Goal: Task Accomplishment & Management: Use online tool/utility

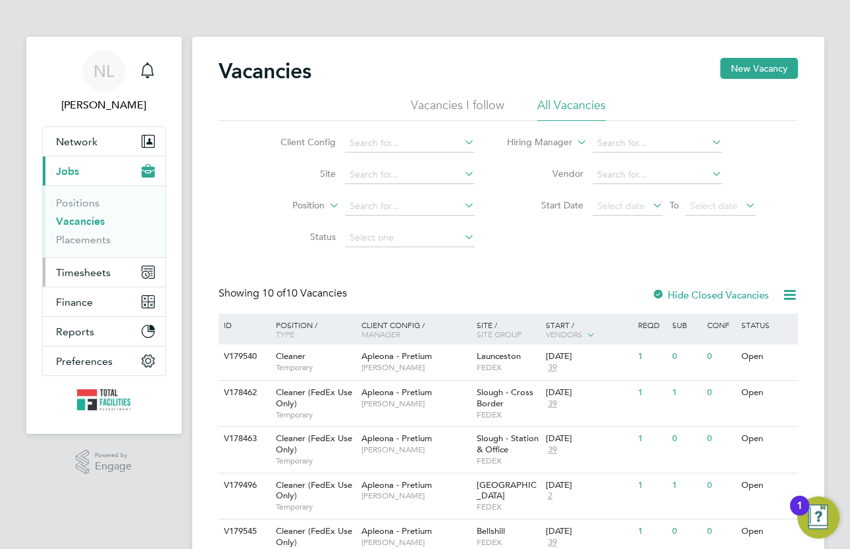
click at [97, 267] on span "Timesheets" at bounding box center [83, 273] width 55 height 13
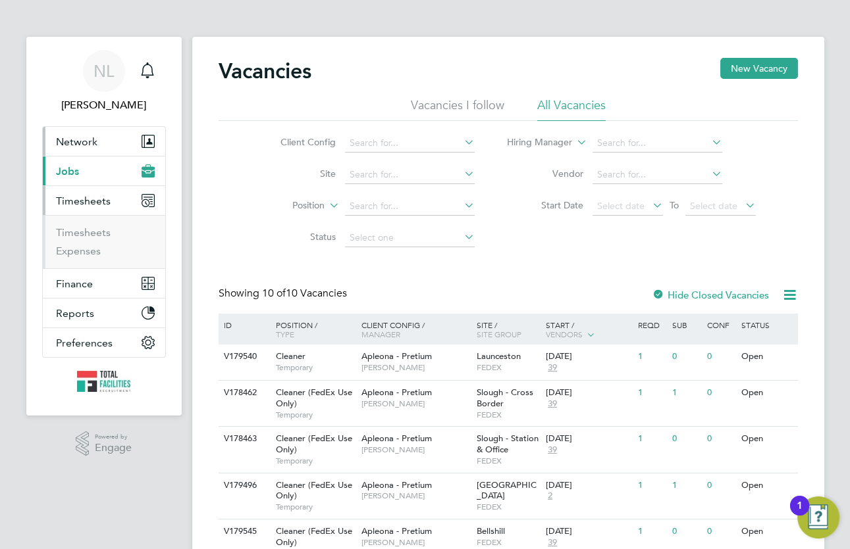
click at [101, 138] on button "Network" at bounding box center [104, 141] width 122 height 29
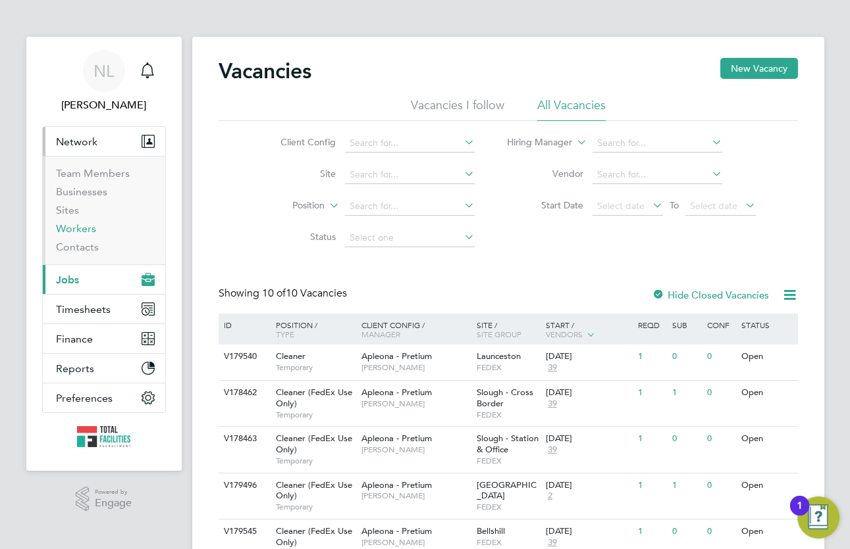
drag, startPoint x: 84, startPoint y: 232, endPoint x: 187, endPoint y: 224, distance: 103.6
click at [86, 232] on link "Workers" at bounding box center [76, 228] width 40 height 13
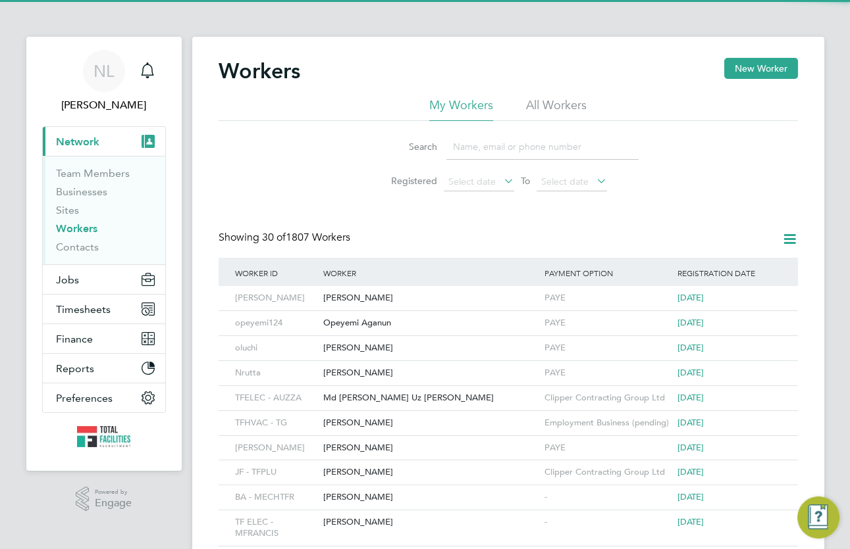
click at [503, 153] on input at bounding box center [542, 147] width 192 height 26
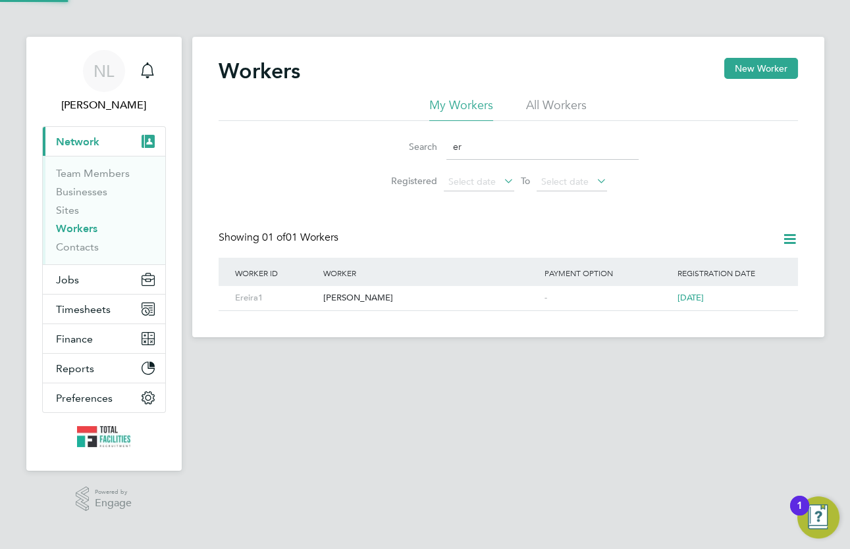
type input "e"
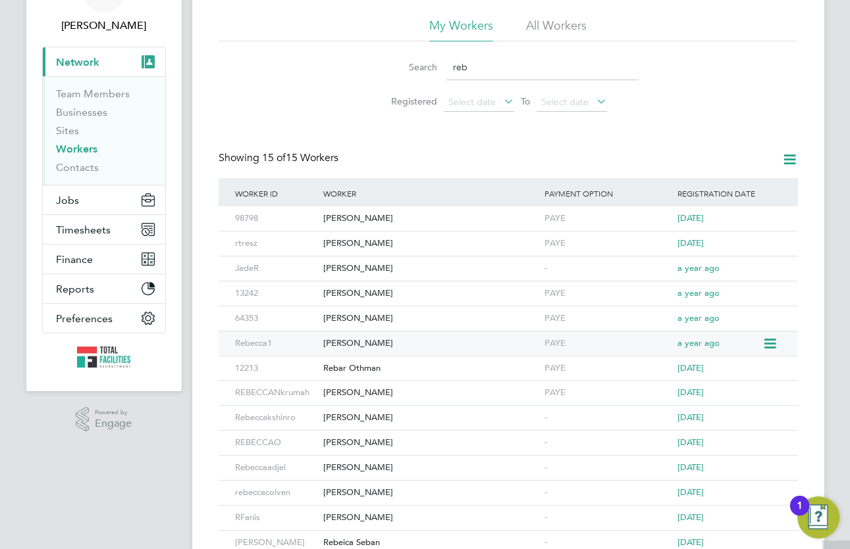
scroll to position [157, 0]
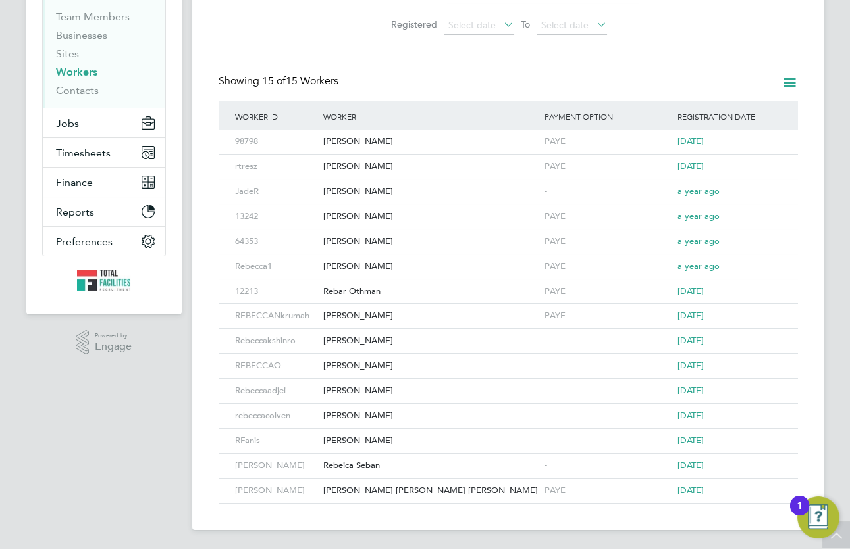
type input "reb"
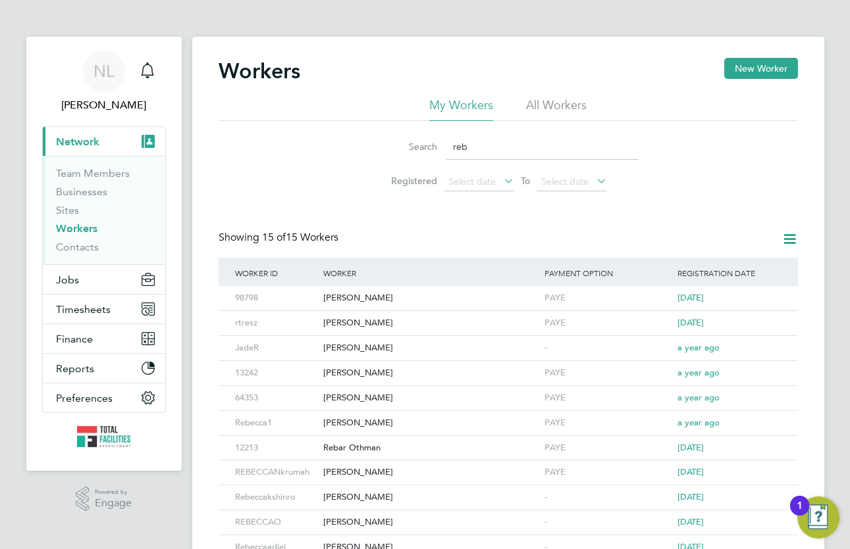
click at [572, 24] on app-barbie "Workers New Worker My Workers All Workers Search reb Registered Select date To …" at bounding box center [508, 343] width 632 height 687
click at [415, 239] on div "Showing 15 of 15 Workers" at bounding box center [507, 244] width 579 height 27
click at [349, 66] on div "Workers New Worker" at bounding box center [507, 77] width 579 height 39
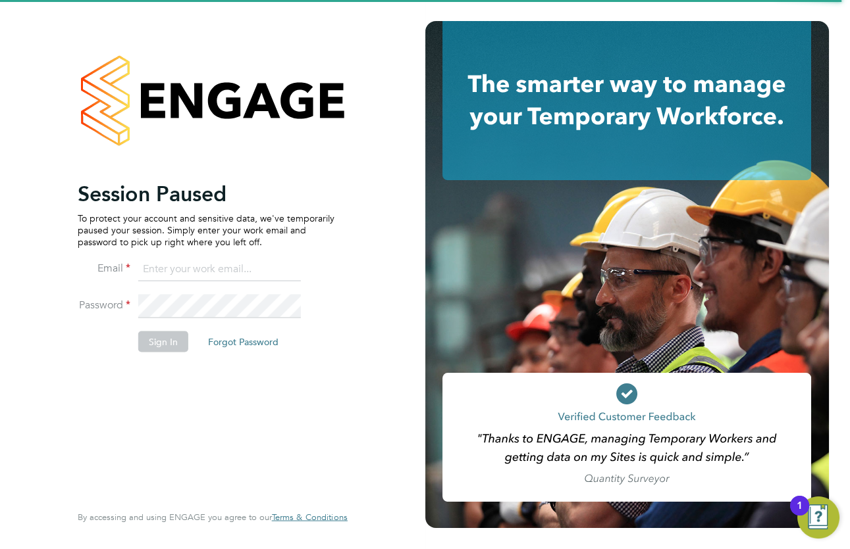
type input "[PERSON_NAME][EMAIL_ADDRESS][PERSON_NAME][DOMAIN_NAME]"
